Goal: Go to known website: Access a specific website the user already knows

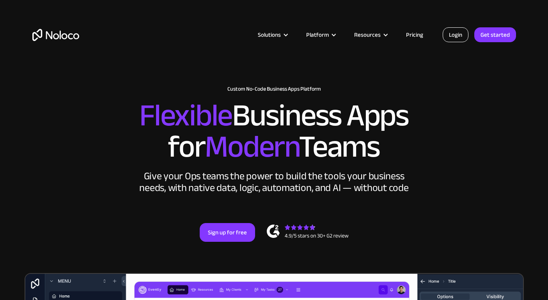
click at [460, 40] on link "Login" at bounding box center [456, 34] width 26 height 15
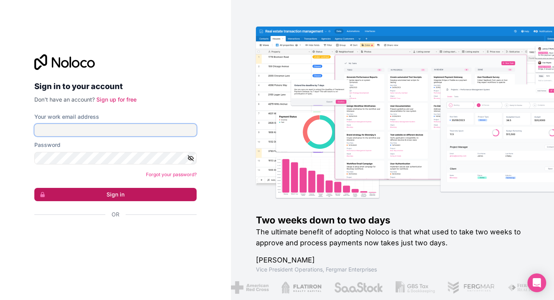
type input "[EMAIL_ADDRESS][DOMAIN_NAME]"
click at [121, 196] on button "Sign in" at bounding box center [115, 194] width 162 height 13
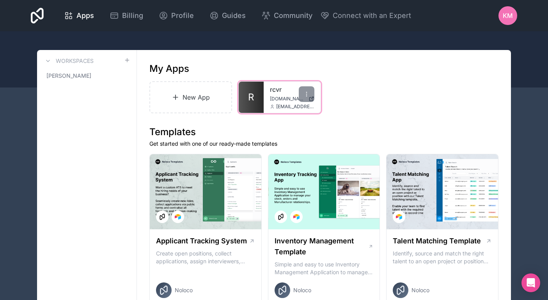
click at [276, 94] on link "rcvr" at bounding box center [292, 89] width 44 height 9
